Goal: Communication & Community: Answer question/provide support

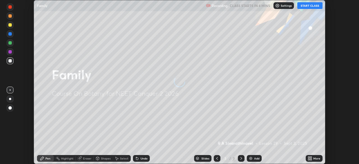
scroll to position [164, 359]
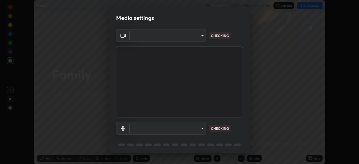
type input "3e25356f195e64551e879d1afeb1ef0f0a2c3c8c5562ca0bf2adaabd0d8e470d"
click at [198, 128] on body "Erase all Family Recording CLASS STARTS IN 4 MINS Settings START CLASS Setting …" at bounding box center [179, 82] width 359 height 164
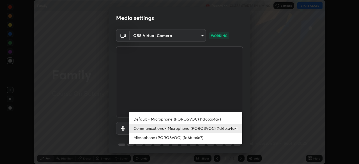
click at [213, 116] on li "Default - Microphone (POROSVOC) (1d6b:a4a7)" at bounding box center [185, 118] width 113 height 9
type input "default"
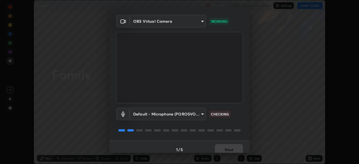
scroll to position [20, 0]
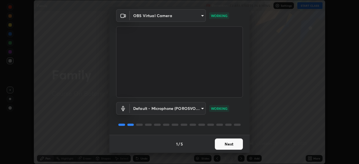
click at [233, 141] on button "Next" at bounding box center [229, 144] width 28 height 11
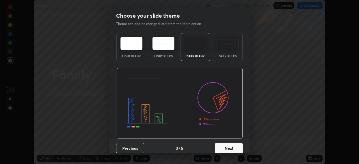
click at [230, 145] on button "Next" at bounding box center [229, 148] width 28 height 11
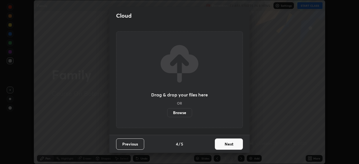
click at [231, 145] on button "Next" at bounding box center [229, 144] width 28 height 11
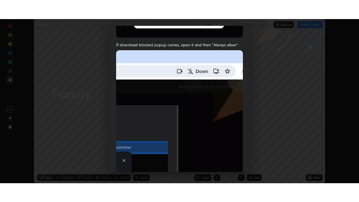
scroll to position [134, 0]
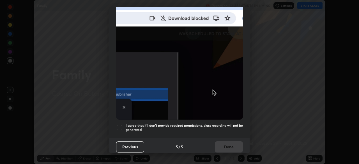
click at [231, 123] on h5 "I agree that if I don't provide required permissions, class recording will not …" at bounding box center [184, 127] width 117 height 9
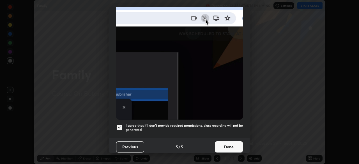
click at [228, 144] on button "Done" at bounding box center [229, 146] width 28 height 11
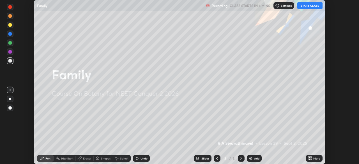
click at [313, 6] on button "START CLASS" at bounding box center [309, 5] width 25 height 7
click at [316, 158] on div "More" at bounding box center [316, 158] width 7 height 3
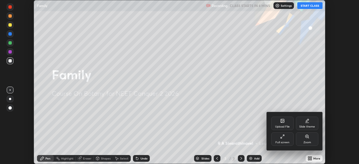
click at [284, 137] on icon at bounding box center [282, 136] width 4 height 4
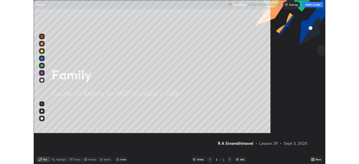
scroll to position [202, 359]
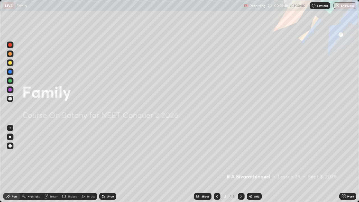
click at [344, 164] on icon at bounding box center [344, 195] width 1 height 1
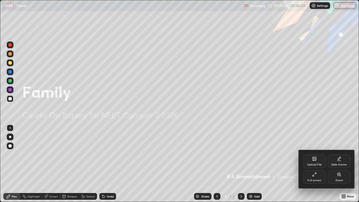
click at [316, 164] on div "Full screen" at bounding box center [314, 176] width 22 height 13
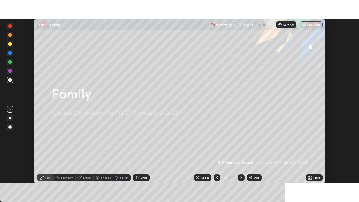
scroll to position [27886, 27691]
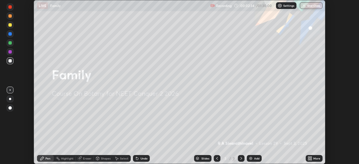
click at [311, 160] on icon at bounding box center [310, 159] width 1 height 1
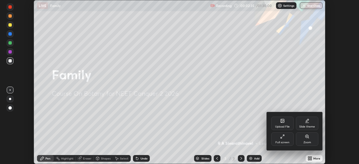
click at [280, 124] on div "Upload File" at bounding box center [282, 123] width 22 height 13
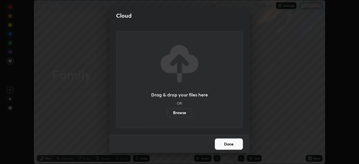
click at [187, 112] on label "Browse" at bounding box center [179, 112] width 25 height 9
click at [167, 112] on input "Browse" at bounding box center [167, 112] width 0 height 9
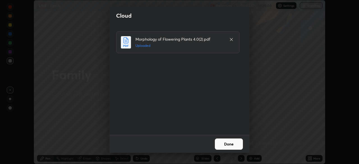
click at [236, 143] on button "Done" at bounding box center [229, 144] width 28 height 11
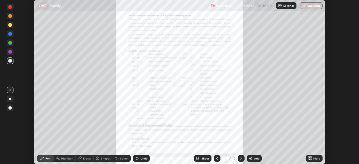
click at [315, 159] on div "More" at bounding box center [316, 158] width 7 height 3
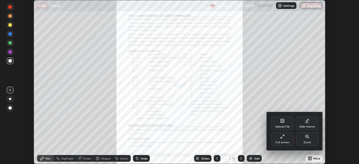
click at [283, 139] on icon at bounding box center [282, 136] width 4 height 4
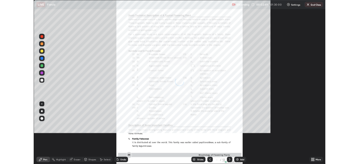
scroll to position [202, 359]
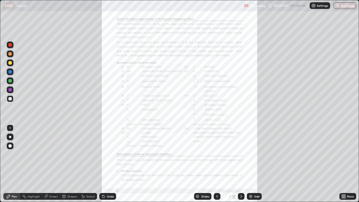
click at [241, 164] on icon at bounding box center [241, 196] width 2 height 3
click at [217, 164] on icon at bounding box center [217, 196] width 4 height 4
click at [241, 164] on icon at bounding box center [241, 196] width 4 height 4
click at [353, 164] on div "More" at bounding box center [347, 196] width 17 height 7
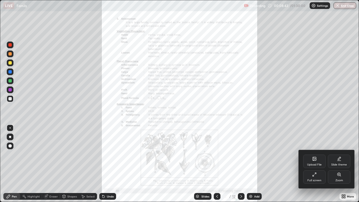
click at [341, 164] on div "Zoom" at bounding box center [339, 180] width 8 height 3
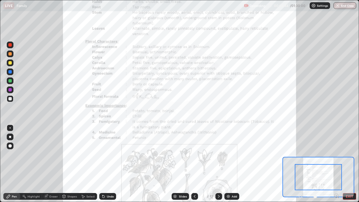
click at [336, 164] on icon at bounding box center [336, 196] width 1 height 0
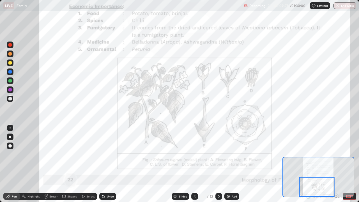
click at [194, 164] on icon at bounding box center [194, 196] width 4 height 4
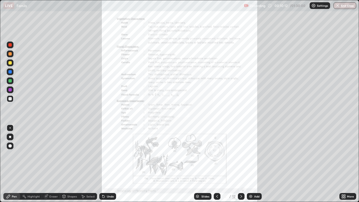
click at [344, 164] on icon at bounding box center [344, 195] width 1 height 1
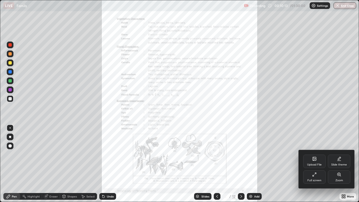
click at [341, 164] on div "Zoom" at bounding box center [339, 176] width 22 height 13
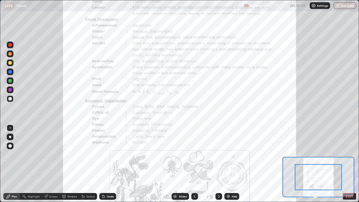
click at [336, 164] on icon at bounding box center [336, 196] width 1 height 0
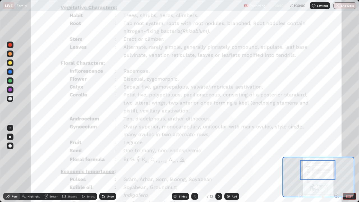
click at [11, 71] on div at bounding box center [9, 71] width 3 height 3
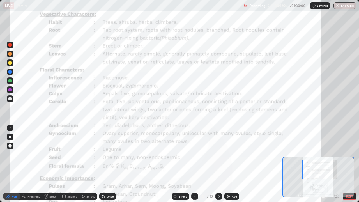
click at [10, 82] on div at bounding box center [9, 80] width 3 height 3
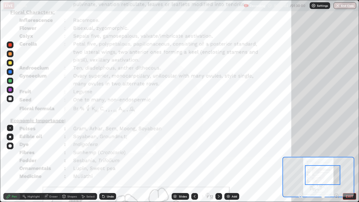
click at [348, 164] on button "EXIT" at bounding box center [349, 196] width 13 height 7
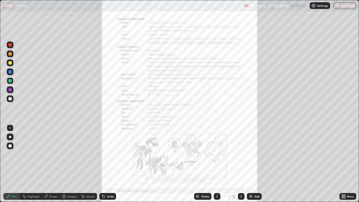
click at [344, 164] on icon at bounding box center [344, 195] width 1 height 1
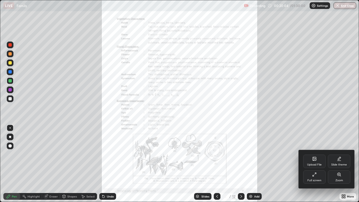
click at [336, 164] on div "Zoom" at bounding box center [339, 176] width 22 height 13
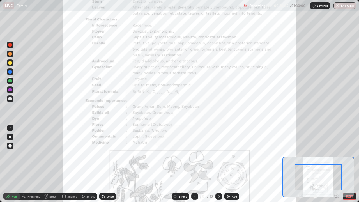
click at [336, 164] on icon at bounding box center [336, 196] width 1 height 0
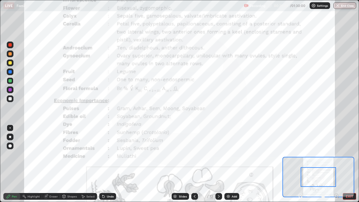
click at [336, 164] on icon at bounding box center [336, 196] width 1 height 0
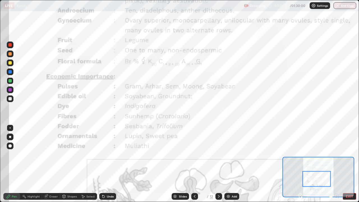
click at [219, 164] on icon at bounding box center [219, 196] width 4 height 4
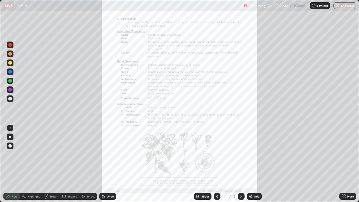
click at [349, 164] on div "More" at bounding box center [350, 196] width 7 height 3
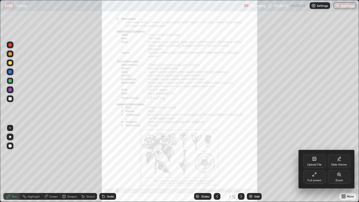
click at [344, 164] on div "Zoom" at bounding box center [339, 176] width 22 height 13
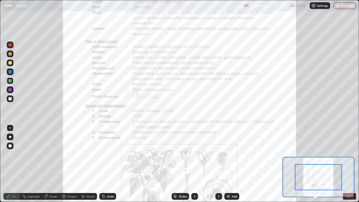
click at [336, 164] on icon at bounding box center [336, 196] width 1 height 0
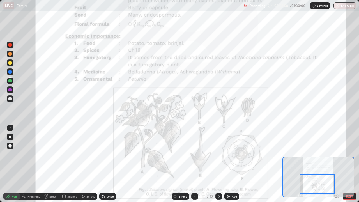
click at [336, 164] on icon at bounding box center [336, 196] width 1 height 0
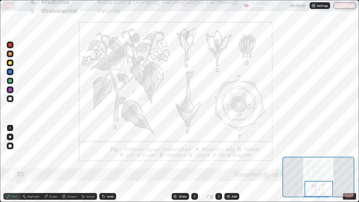
click at [12, 92] on div at bounding box center [10, 89] width 7 height 7
click at [11, 57] on div at bounding box center [10, 53] width 7 height 7
click at [13, 74] on div at bounding box center [10, 71] width 7 height 7
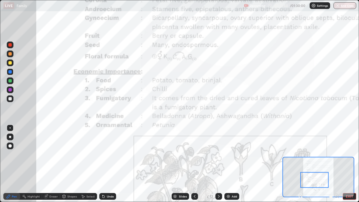
click at [219, 164] on div at bounding box center [218, 196] width 7 height 7
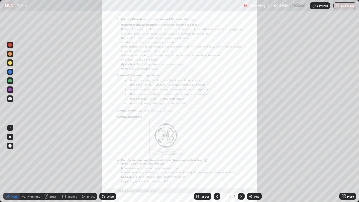
click at [13, 98] on div at bounding box center [10, 98] width 7 height 7
click at [350, 164] on div "More" at bounding box center [350, 196] width 7 height 3
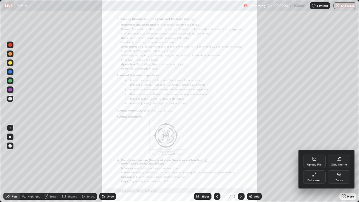
click at [318, 164] on div "Full screen" at bounding box center [314, 176] width 22 height 13
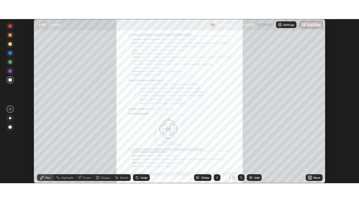
scroll to position [27886, 27691]
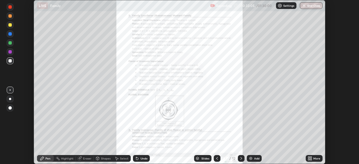
click at [315, 156] on div "More" at bounding box center [314, 158] width 17 height 7
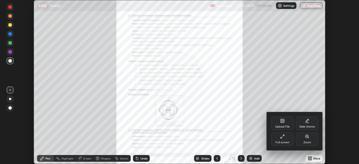
click at [291, 135] on div "Full screen" at bounding box center [282, 138] width 22 height 13
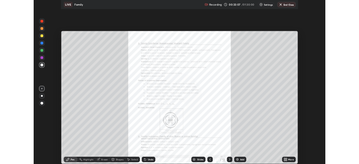
scroll to position [202, 359]
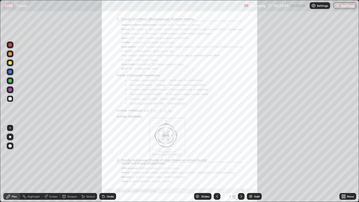
click at [351, 164] on div "More" at bounding box center [347, 196] width 17 height 7
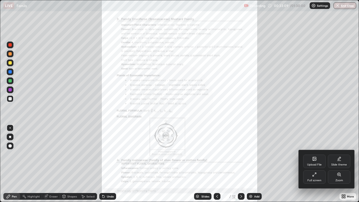
click at [343, 164] on div "Zoom" at bounding box center [339, 176] width 22 height 13
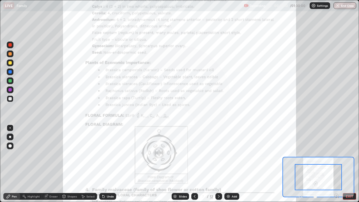
click at [336, 164] on icon at bounding box center [336, 196] width 1 height 0
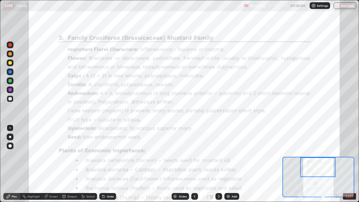
click at [12, 72] on div at bounding box center [10, 71] width 7 height 7
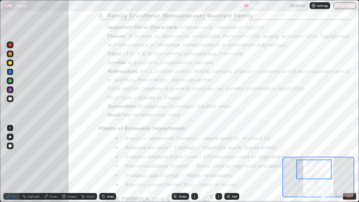
click at [325, 157] on div at bounding box center [318, 177] width 72 height 40
click at [112, 164] on div "Undo" at bounding box center [110, 196] width 7 height 3
click at [110, 164] on div "Undo" at bounding box center [107, 196] width 17 height 7
click at [110, 164] on div "Undo" at bounding box center [110, 196] width 7 height 3
click at [109, 164] on div "Undo" at bounding box center [110, 196] width 7 height 3
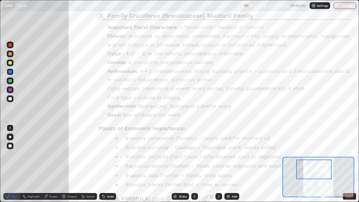
click at [109, 164] on div "Undo" at bounding box center [107, 196] width 17 height 7
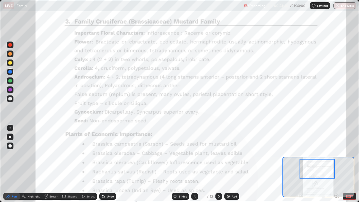
click at [218, 164] on icon at bounding box center [219, 196] width 4 height 4
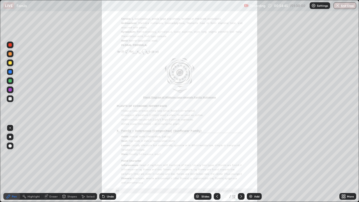
click at [217, 164] on icon at bounding box center [217, 196] width 4 height 4
click at [354, 164] on div "More" at bounding box center [347, 196] width 17 height 7
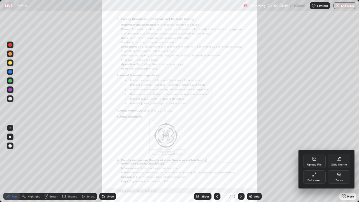
click at [344, 164] on div "Zoom" at bounding box center [339, 176] width 22 height 13
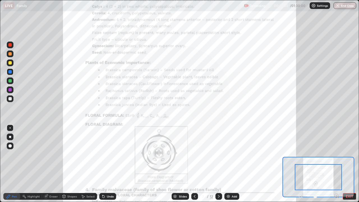
click at [336, 164] on icon at bounding box center [336, 196] width 1 height 0
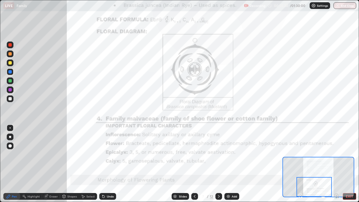
click at [108, 164] on div "Undo" at bounding box center [110, 196] width 7 height 3
click at [218, 164] on icon at bounding box center [219, 196] width 4 height 4
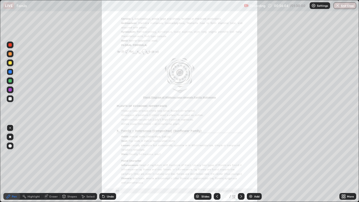
click at [344, 164] on icon at bounding box center [344, 197] width 1 height 1
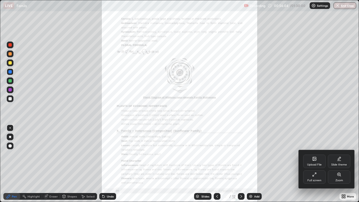
click at [342, 164] on div "Zoom" at bounding box center [339, 176] width 22 height 13
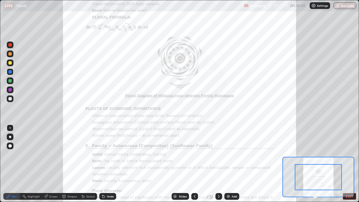
click at [336, 164] on icon at bounding box center [337, 196] width 6 height 6
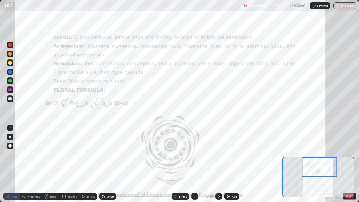
click at [108, 164] on div "Undo" at bounding box center [110, 196] width 7 height 3
click at [107, 164] on div "Undo" at bounding box center [110, 196] width 7 height 3
click at [108, 164] on div "Undo" at bounding box center [110, 196] width 7 height 3
click at [110, 164] on div "Undo" at bounding box center [110, 196] width 7 height 3
click at [111, 164] on div "Undo" at bounding box center [107, 196] width 17 height 7
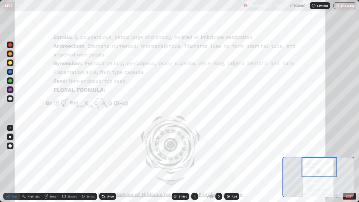
click at [112, 164] on div "Undo" at bounding box center [110, 196] width 7 height 3
click at [114, 164] on div "Undo" at bounding box center [107, 196] width 17 height 7
click at [115, 164] on div "Undo" at bounding box center [107, 196] width 17 height 7
click at [114, 164] on div "Undo" at bounding box center [107, 196] width 17 height 7
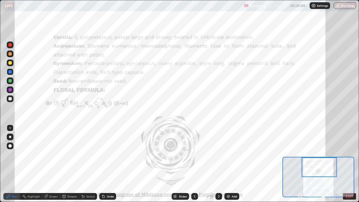
click at [113, 164] on div "Undo" at bounding box center [107, 196] width 17 height 7
click at [114, 164] on div "Undo" at bounding box center [107, 196] width 17 height 7
click at [115, 164] on div "Undo" at bounding box center [107, 196] width 17 height 7
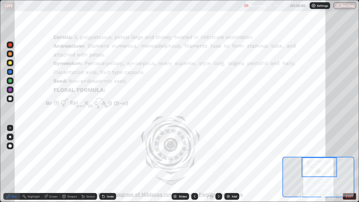
click at [115, 164] on div "Undo" at bounding box center [107, 196] width 17 height 7
click at [114, 164] on div "Undo" at bounding box center [107, 196] width 17 height 7
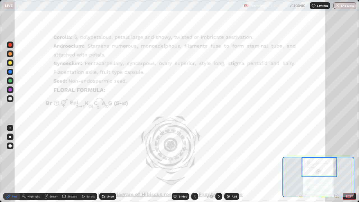
click at [355, 164] on button "EXIT" at bounding box center [349, 196] width 13 height 7
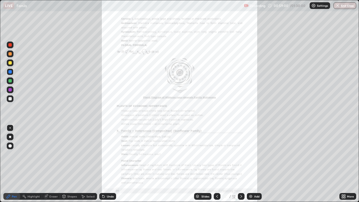
click at [354, 164] on div "More" at bounding box center [347, 196] width 17 height 7
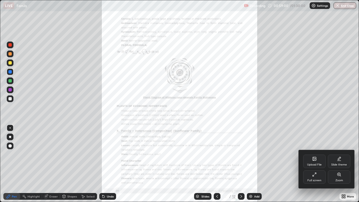
click at [318, 164] on div "Full screen" at bounding box center [314, 176] width 22 height 13
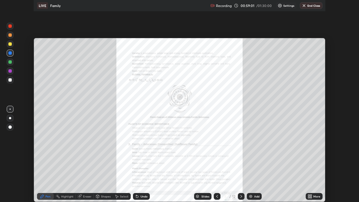
scroll to position [27886, 27691]
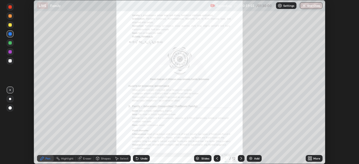
click at [318, 156] on div "More" at bounding box center [314, 158] width 17 height 7
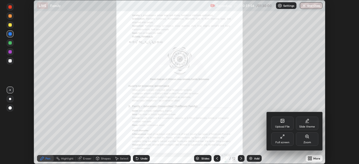
click at [284, 138] on icon at bounding box center [282, 136] width 4 height 4
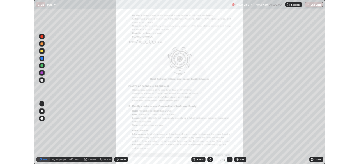
scroll to position [202, 359]
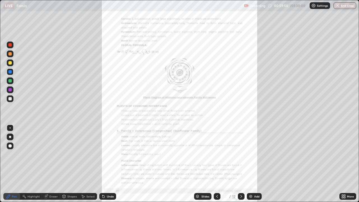
click at [344, 164] on icon at bounding box center [343, 196] width 4 height 4
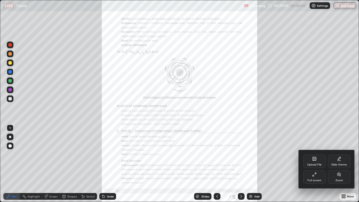
click at [337, 164] on icon at bounding box center [339, 174] width 4 height 4
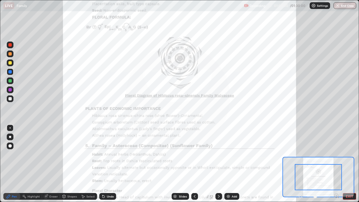
click at [335, 164] on div "Pen Highlight Eraser Shapes Select Undo Slides 8 / 12 Add EXIT" at bounding box center [179, 196] width 359 height 11
click at [336, 164] on icon at bounding box center [336, 196] width 1 height 0
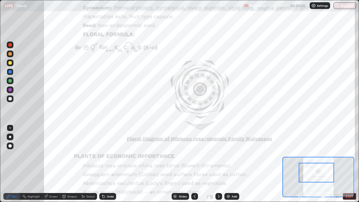
click at [217, 164] on div at bounding box center [218, 196] width 7 height 7
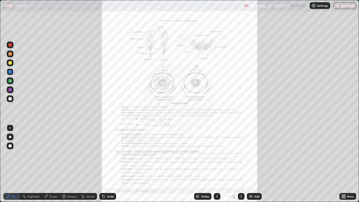
click at [217, 164] on icon at bounding box center [217, 196] width 4 height 4
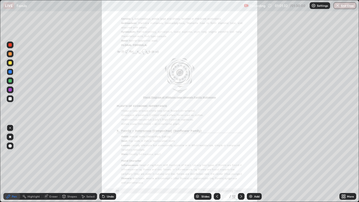
click at [351, 164] on div "More" at bounding box center [350, 196] width 7 height 3
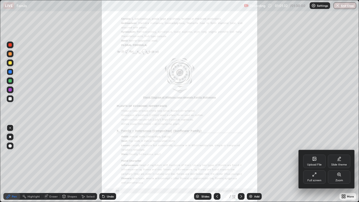
click at [344, 164] on div "Zoom" at bounding box center [339, 176] width 22 height 13
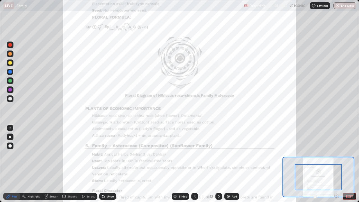
click at [336, 164] on div "Pen Highlight Eraser Shapes Select Undo Slides 8 / 12 Add EXIT" at bounding box center [179, 196] width 359 height 11
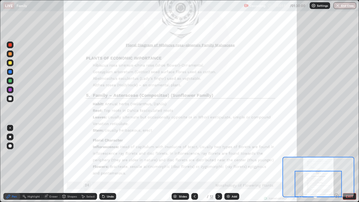
click at [218, 164] on icon at bounding box center [219, 196] width 4 height 4
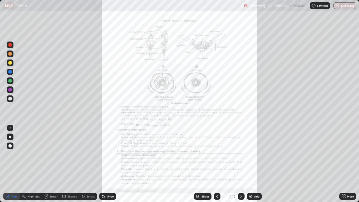
click at [349, 164] on div "More" at bounding box center [347, 196] width 17 height 7
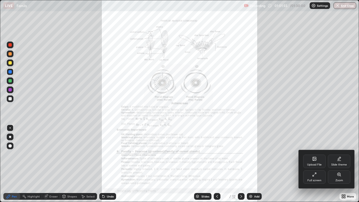
click at [319, 164] on div "Full screen" at bounding box center [314, 176] width 22 height 13
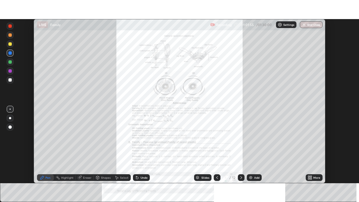
scroll to position [27886, 27691]
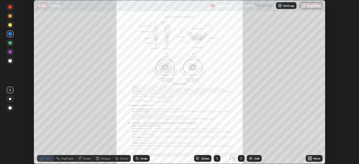
click at [319, 157] on div "More" at bounding box center [316, 158] width 7 height 3
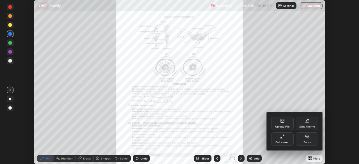
click at [286, 139] on div "Full screen" at bounding box center [282, 138] width 22 height 13
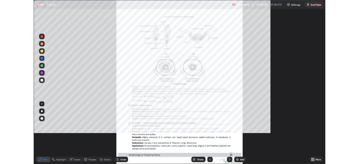
scroll to position [202, 359]
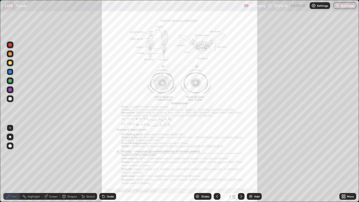
click at [348, 164] on div "More" at bounding box center [347, 196] width 17 height 7
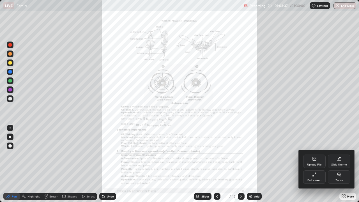
click at [342, 164] on div "Zoom" at bounding box center [339, 176] width 22 height 13
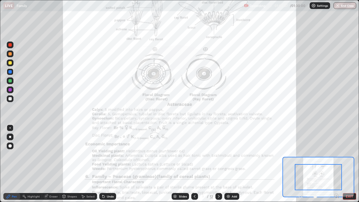
click at [336, 164] on icon at bounding box center [336, 196] width 1 height 0
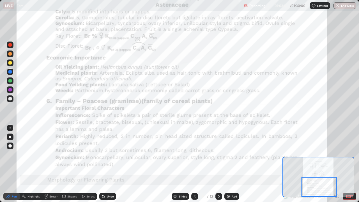
click at [193, 164] on div at bounding box center [194, 196] width 7 height 7
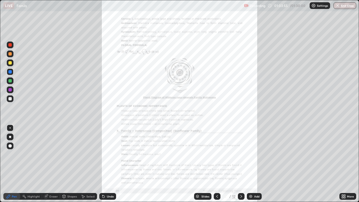
click at [352, 164] on div "More" at bounding box center [347, 196] width 17 height 7
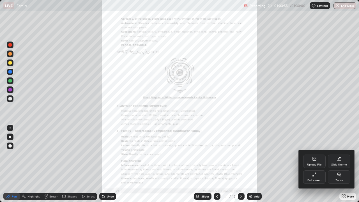
click at [341, 164] on icon at bounding box center [340, 175] width 1 height 1
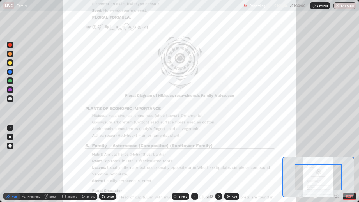
click at [336, 164] on icon at bounding box center [337, 196] width 6 height 6
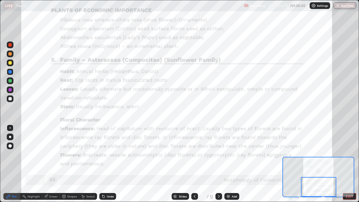
click at [218, 164] on icon at bounding box center [219, 196] width 2 height 3
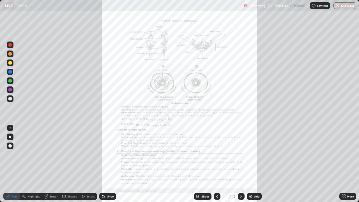
click at [348, 164] on div "More" at bounding box center [347, 196] width 17 height 7
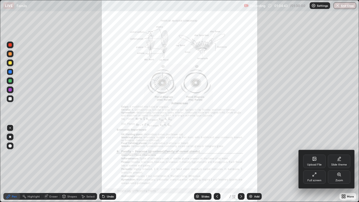
click at [344, 164] on div "Zoom" at bounding box center [339, 176] width 22 height 13
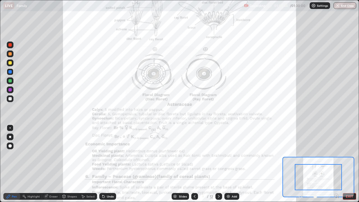
click at [337, 164] on icon at bounding box center [337, 196] width 6 height 6
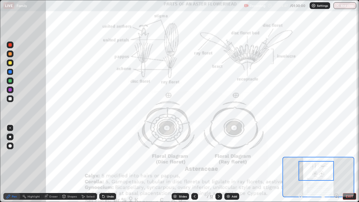
click at [327, 164] on div at bounding box center [316, 171] width 35 height 20
click at [355, 164] on button "EXIT" at bounding box center [349, 196] width 13 height 7
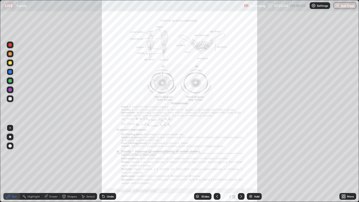
click at [345, 164] on icon at bounding box center [343, 196] width 4 height 4
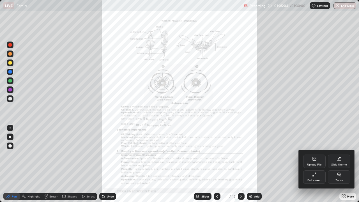
click at [317, 164] on div "Full screen" at bounding box center [314, 176] width 22 height 13
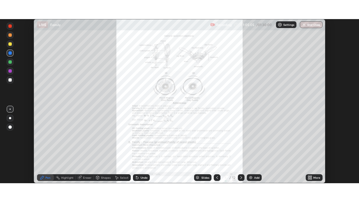
scroll to position [27886, 27691]
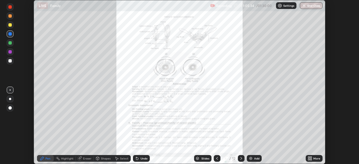
click at [319, 157] on div "More" at bounding box center [316, 158] width 7 height 3
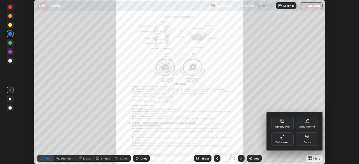
click at [287, 140] on div "Full screen" at bounding box center [282, 138] width 22 height 13
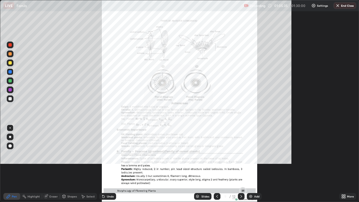
scroll to position [202, 359]
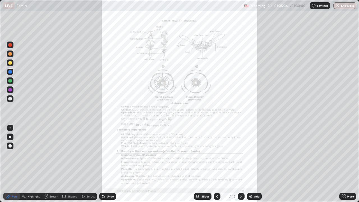
click at [352, 164] on div "More" at bounding box center [350, 196] width 7 height 3
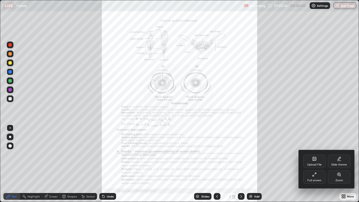
click at [341, 164] on icon at bounding box center [339, 174] width 4 height 4
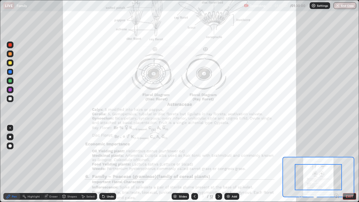
click at [336, 164] on icon at bounding box center [336, 196] width 1 height 0
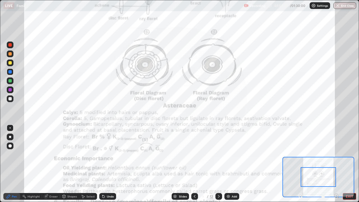
click at [334, 164] on div "Pen Highlight Eraser Shapes Select Undo Slides 9 / 12 Add EXIT" at bounding box center [179, 196] width 359 height 11
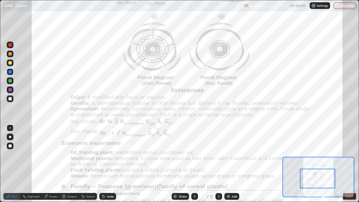
click at [109, 164] on div "Undo" at bounding box center [107, 196] width 17 height 7
click at [110, 164] on div "Undo" at bounding box center [107, 196] width 17 height 7
click at [110, 164] on div "Undo" at bounding box center [110, 196] width 7 height 3
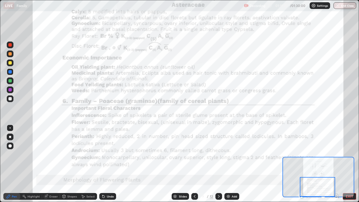
click at [219, 164] on icon at bounding box center [219, 196] width 4 height 4
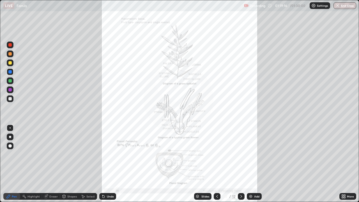
click at [346, 164] on div "More" at bounding box center [347, 196] width 17 height 7
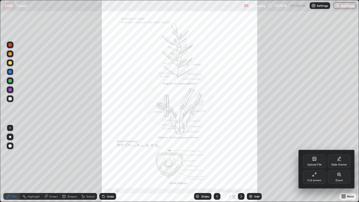
click at [342, 164] on div "Zoom" at bounding box center [339, 176] width 22 height 13
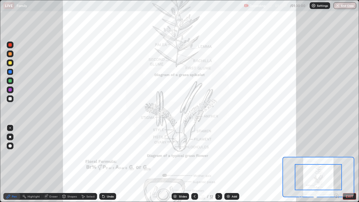
click at [336, 164] on icon at bounding box center [336, 196] width 1 height 0
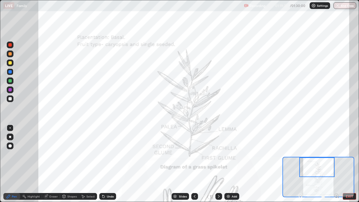
click at [13, 44] on div at bounding box center [10, 45] width 7 height 7
click at [194, 164] on icon at bounding box center [194, 196] width 4 height 4
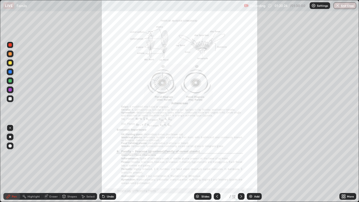
click at [344, 164] on icon at bounding box center [344, 195] width 1 height 1
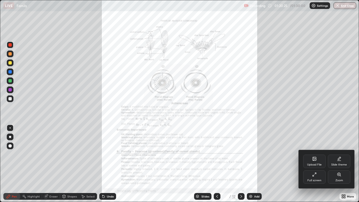
click at [341, 164] on div "Zoom" at bounding box center [339, 176] width 22 height 13
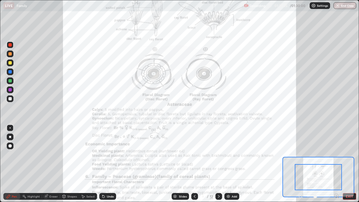
click at [337, 164] on icon at bounding box center [337, 196] width 6 height 6
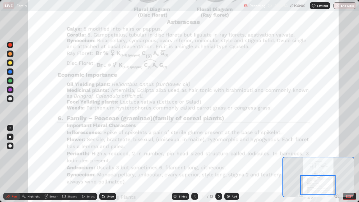
click at [218, 164] on icon at bounding box center [219, 196] width 4 height 4
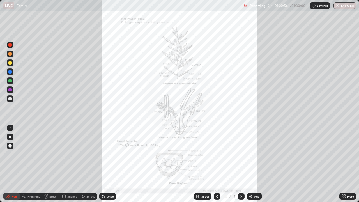
click at [350, 164] on div "More" at bounding box center [350, 196] width 7 height 3
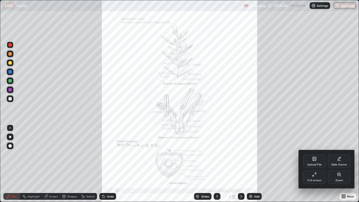
click at [332, 164] on div "Zoom" at bounding box center [339, 176] width 22 height 13
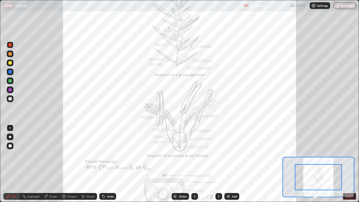
click at [336, 164] on icon at bounding box center [336, 196] width 1 height 0
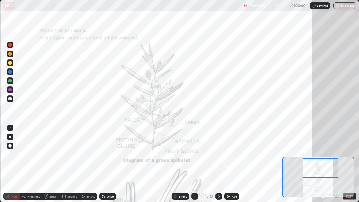
click at [112, 164] on div "Undo" at bounding box center [110, 196] width 7 height 3
click at [110, 164] on div "Undo" at bounding box center [110, 196] width 7 height 3
click at [111, 164] on div "Undo" at bounding box center [110, 196] width 7 height 3
click at [111, 164] on div "Undo" at bounding box center [107, 196] width 17 height 7
click at [109, 164] on div "Undo" at bounding box center [107, 196] width 17 height 7
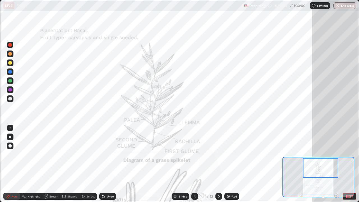
click at [110, 164] on div "Undo" at bounding box center [107, 196] width 17 height 7
click at [112, 164] on div "Undo" at bounding box center [106, 196] width 19 height 11
click at [107, 164] on div "Undo" at bounding box center [110, 196] width 7 height 3
click at [108, 164] on div "Undo" at bounding box center [107, 196] width 17 height 7
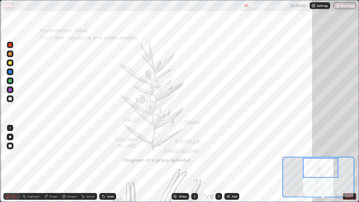
click at [109, 164] on div "Undo" at bounding box center [107, 196] width 17 height 7
click at [11, 72] on div at bounding box center [9, 71] width 3 height 3
click at [110, 164] on div "Undo" at bounding box center [110, 196] width 7 height 3
click at [111, 164] on div "Undo" at bounding box center [107, 196] width 17 height 7
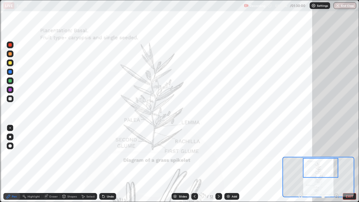
click at [110, 164] on div "Undo" at bounding box center [110, 196] width 7 height 3
click at [111, 164] on div "Undo" at bounding box center [110, 196] width 7 height 3
click at [12, 89] on div at bounding box center [10, 89] width 7 height 7
click at [11, 62] on div at bounding box center [9, 62] width 3 height 3
click at [11, 89] on div at bounding box center [9, 89] width 3 height 3
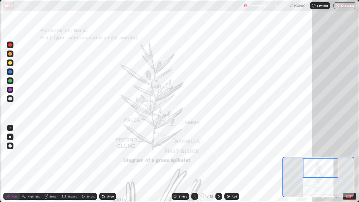
click at [12, 61] on div at bounding box center [10, 62] width 7 height 7
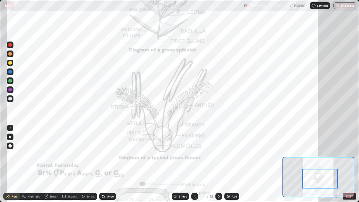
click at [108, 164] on div "Undo" at bounding box center [110, 196] width 7 height 3
click at [109, 164] on div "Undo" at bounding box center [107, 196] width 17 height 7
click at [10, 90] on div at bounding box center [9, 89] width 3 height 3
click at [111, 164] on div "Undo" at bounding box center [110, 196] width 7 height 3
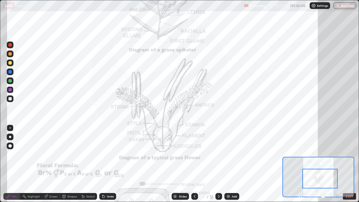
click at [112, 164] on div "Undo" at bounding box center [110, 196] width 7 height 3
click at [112, 164] on div "Undo" at bounding box center [107, 196] width 17 height 7
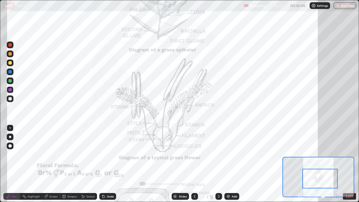
click at [111, 164] on div "Undo" at bounding box center [107, 196] width 17 height 7
click at [110, 164] on div "Undo" at bounding box center [107, 196] width 17 height 7
click at [111, 164] on div "Undo" at bounding box center [107, 196] width 17 height 7
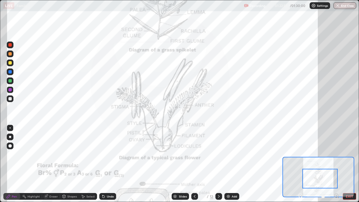
click at [11, 45] on div at bounding box center [9, 44] width 3 height 3
click at [194, 164] on icon at bounding box center [194, 196] width 4 height 4
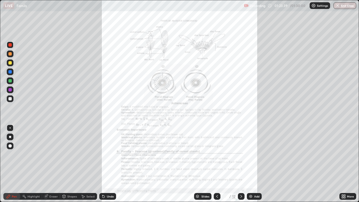
click at [348, 164] on div "More" at bounding box center [347, 196] width 17 height 7
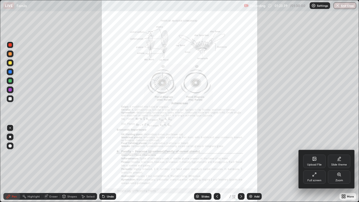
click at [341, 164] on div "Zoom" at bounding box center [339, 180] width 8 height 3
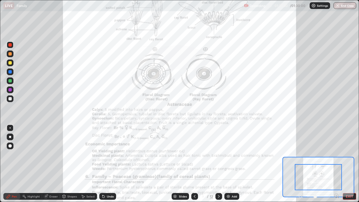
click at [336, 164] on icon at bounding box center [336, 196] width 1 height 0
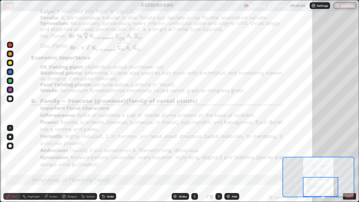
click at [218, 164] on icon at bounding box center [219, 196] width 4 height 4
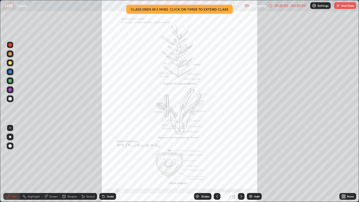
click at [352, 164] on div "More" at bounding box center [350, 196] width 7 height 3
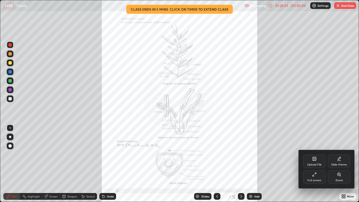
click at [338, 164] on icon at bounding box center [338, 174] width 3 height 3
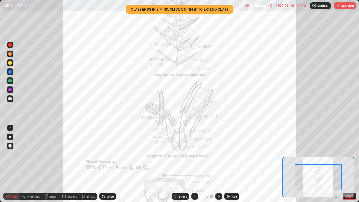
click at [336, 164] on icon at bounding box center [337, 196] width 6 height 6
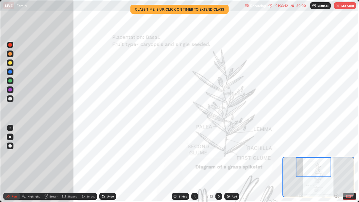
click at [339, 5] on img "button" at bounding box center [338, 5] width 4 height 4
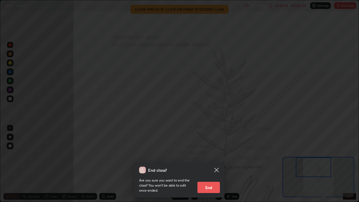
click at [210, 164] on button "End" at bounding box center [208, 187] width 22 height 11
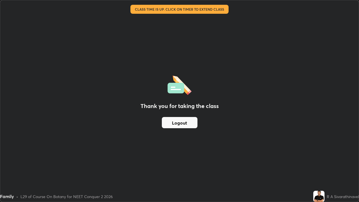
click at [190, 122] on button "Logout" at bounding box center [180, 122] width 36 height 11
